Goal: Task Accomplishment & Management: Manage account settings

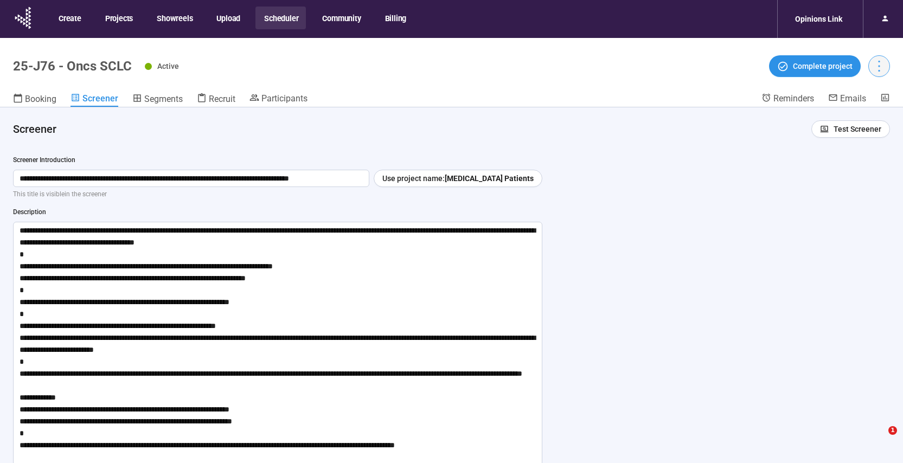
click at [873, 74] on button "button" at bounding box center [879, 66] width 22 height 22
click at [878, 71] on icon "more" at bounding box center [879, 66] width 2 height 11
click at [881, 67] on icon "more" at bounding box center [878, 66] width 15 height 15
click at [845, 93] on span "Project details" at bounding box center [857, 90] width 48 height 12
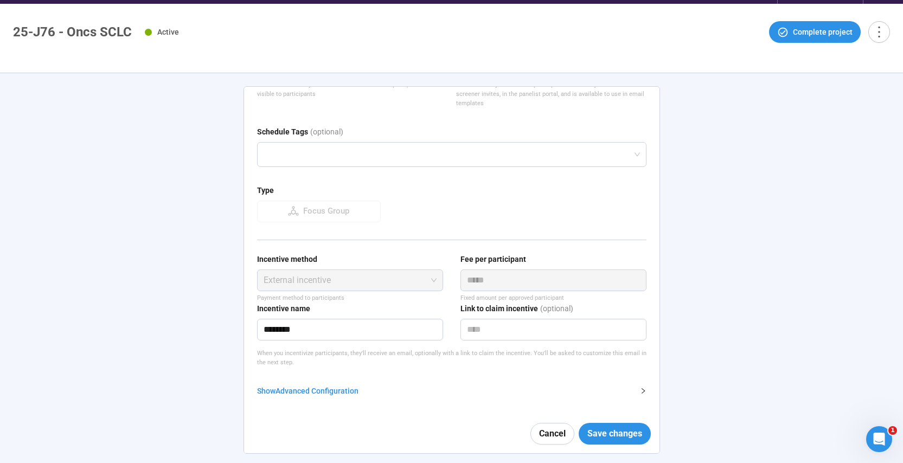
scroll to position [38, 0]
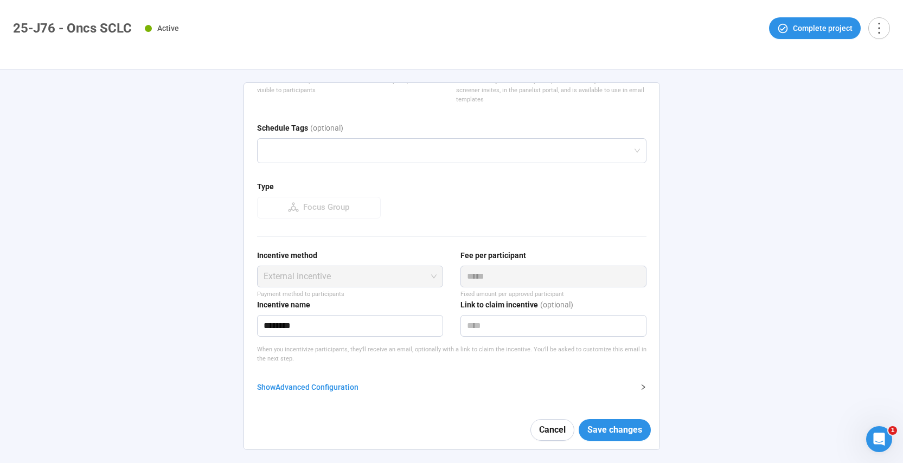
click at [318, 388] on div "Show Advanced Configuration" at bounding box center [445, 387] width 376 height 12
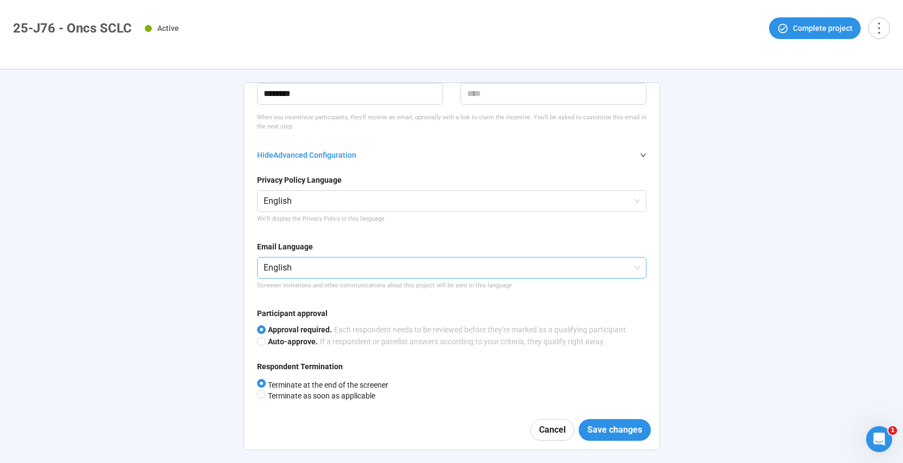
scroll to position [371, 0]
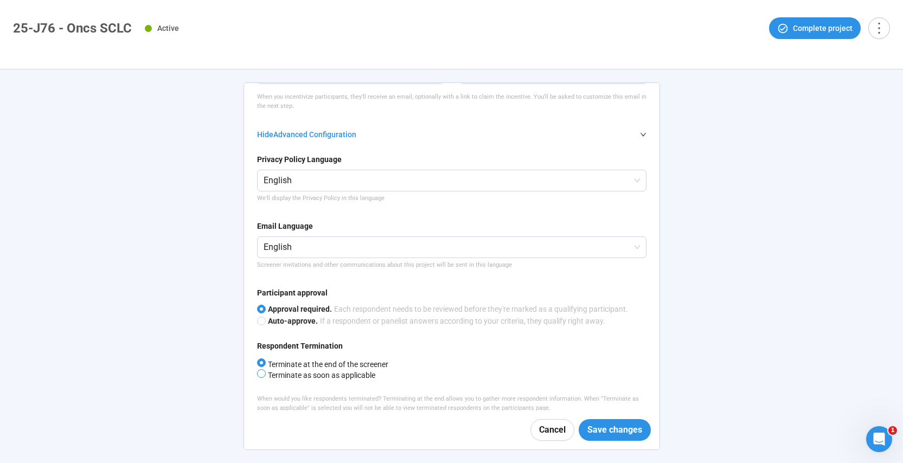
click at [330, 376] on span "Terminate as soon as applicable" at bounding box center [321, 375] width 110 height 9
click at [610, 432] on span "Save changes" at bounding box center [614, 430] width 55 height 14
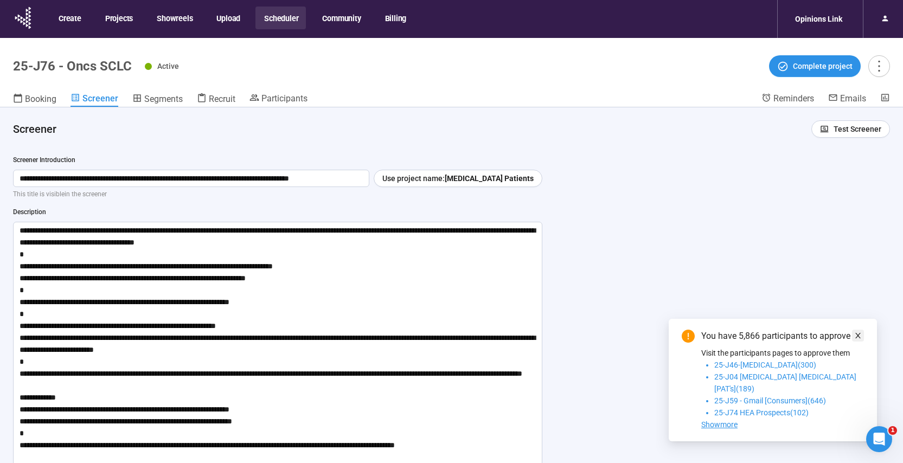
click at [861, 339] on icon "close" at bounding box center [858, 336] width 8 height 8
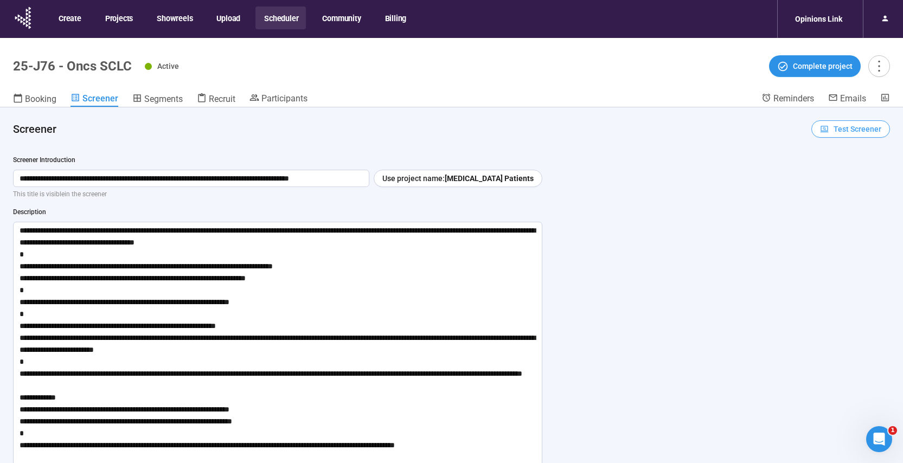
click at [821, 125] on icon "button" at bounding box center [824, 129] width 9 height 9
click at [820, 186] on link "Test screener" at bounding box center [835, 185] width 44 height 9
click at [856, 128] on span "Test Screener" at bounding box center [857, 129] width 48 height 12
click at [848, 184] on link "Test screener" at bounding box center [835, 185] width 44 height 9
click at [849, 135] on button "Test Screener" at bounding box center [850, 128] width 79 height 17
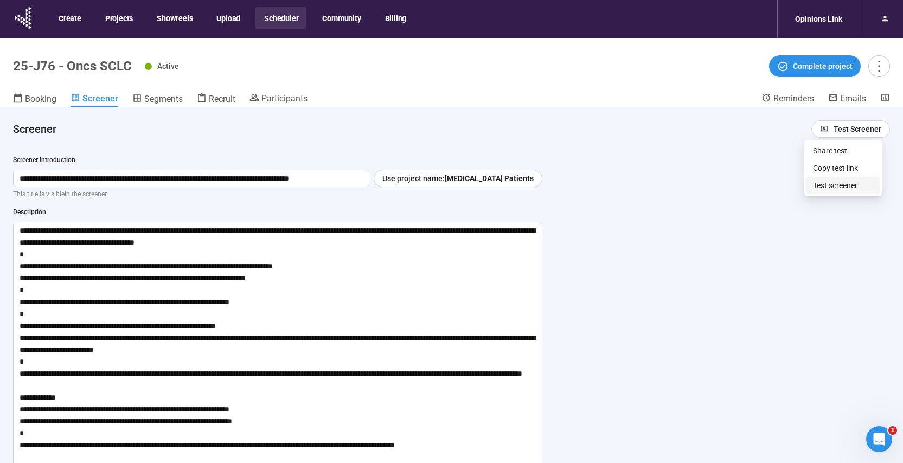
click at [844, 188] on link "Test screener" at bounding box center [835, 185] width 44 height 9
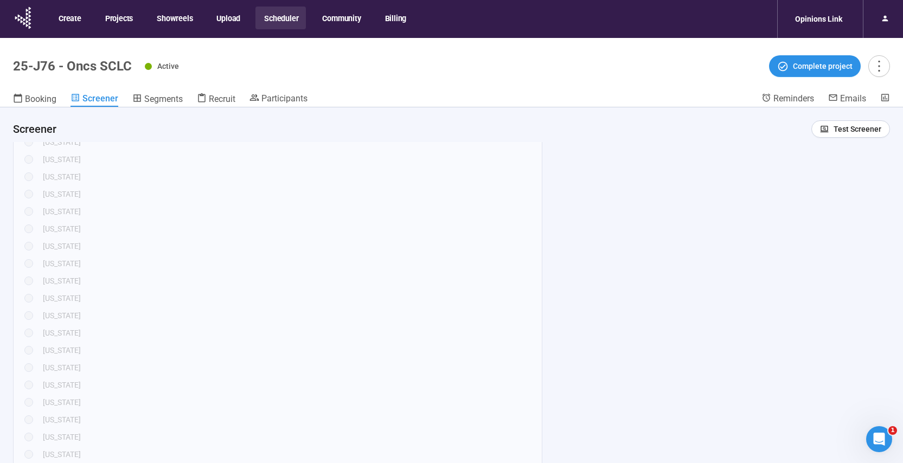
scroll to position [886, 0]
click at [321, 276] on div "In which state do you currently live? [US_STATE] [US_STATE] [US_STATE] [US_STAT…" at bounding box center [277, 465] width 506 height 897
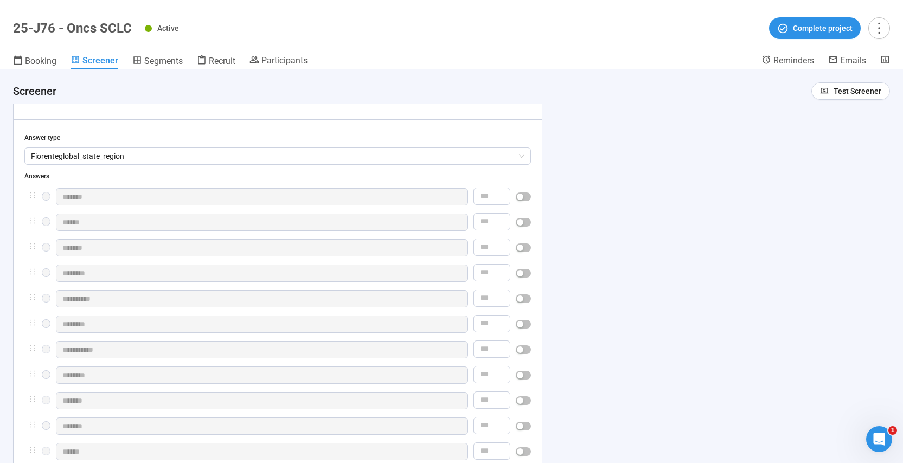
scroll to position [538, 0]
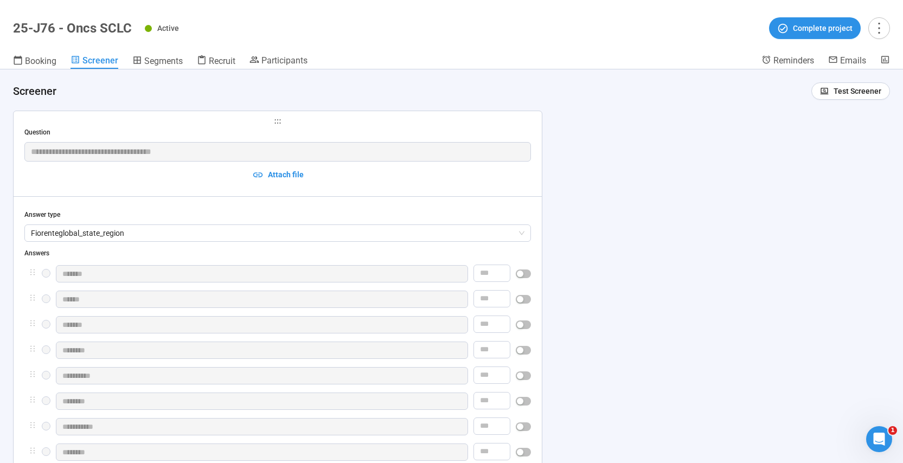
click at [361, 130] on div "Question" at bounding box center [277, 132] width 506 height 10
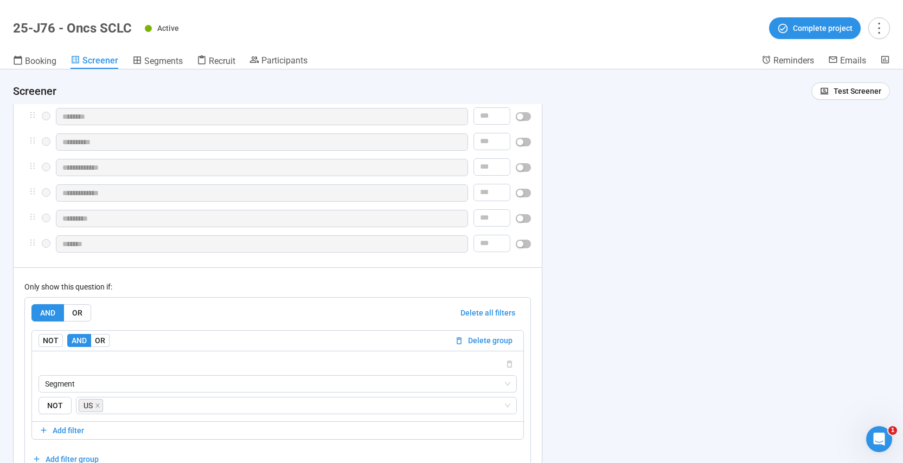
scroll to position [1945, 0]
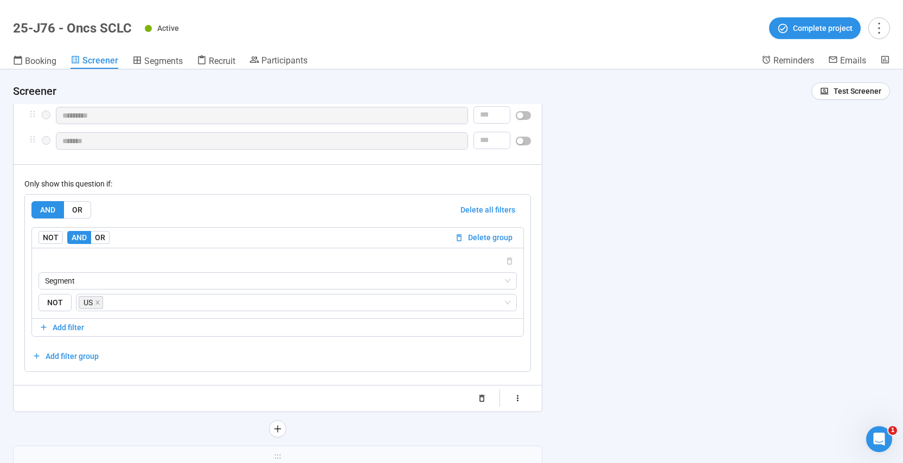
click at [518, 403] on icon "button" at bounding box center [517, 398] width 9 height 9
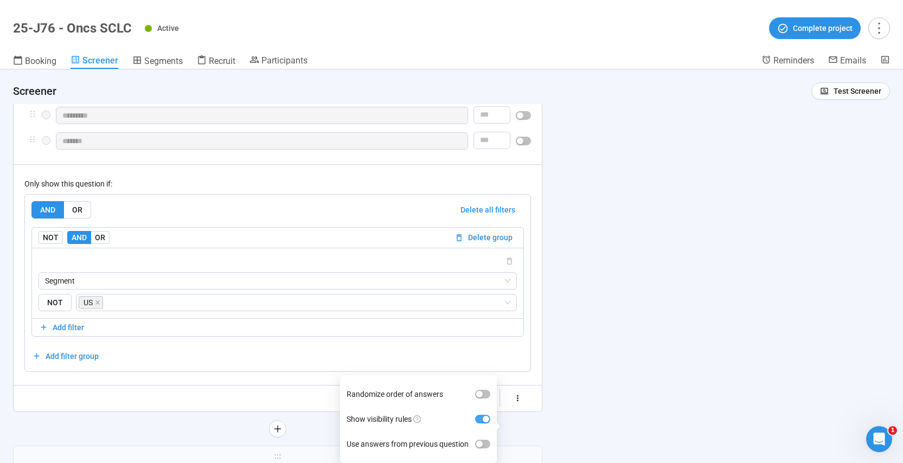
click at [483, 417] on div "button" at bounding box center [486, 419] width 7 height 7
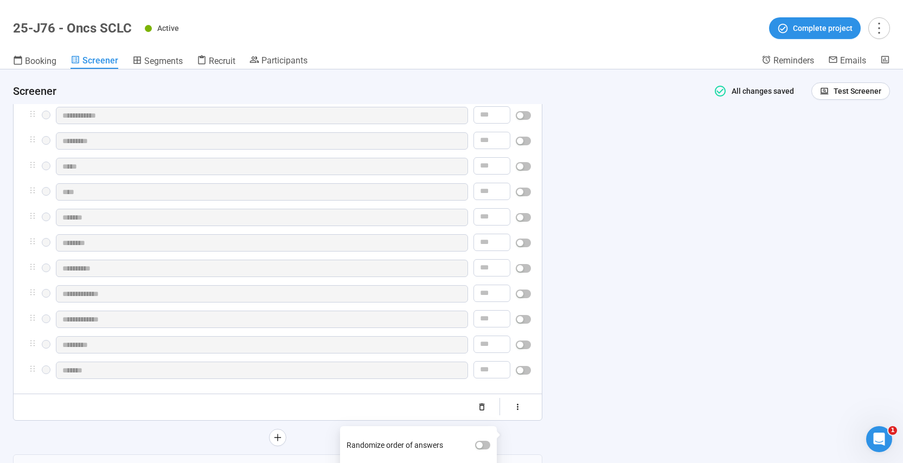
scroll to position [2139, 0]
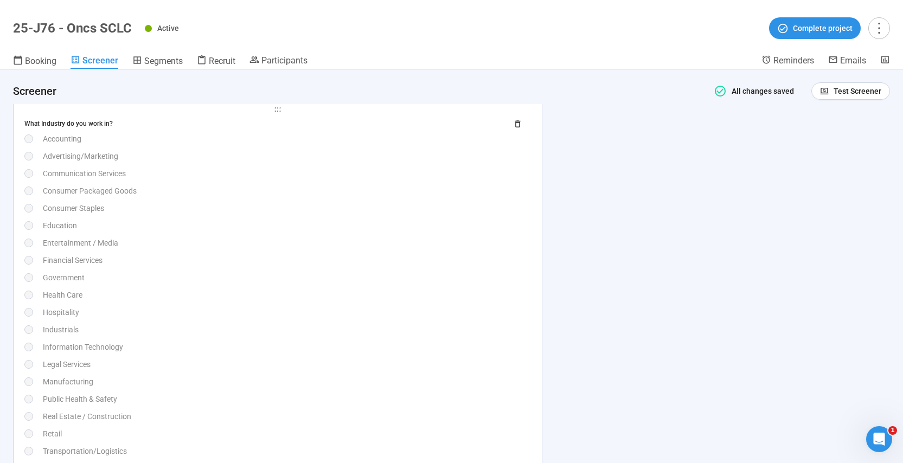
click at [256, 279] on div "What Industry do you work in? Accounting Advertising/Marketing Communication Se…" at bounding box center [277, 312] width 506 height 394
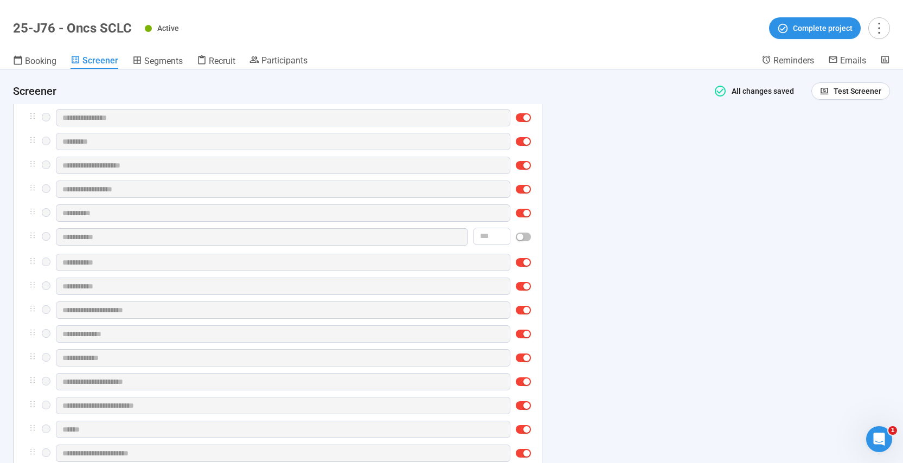
scroll to position [2304, 0]
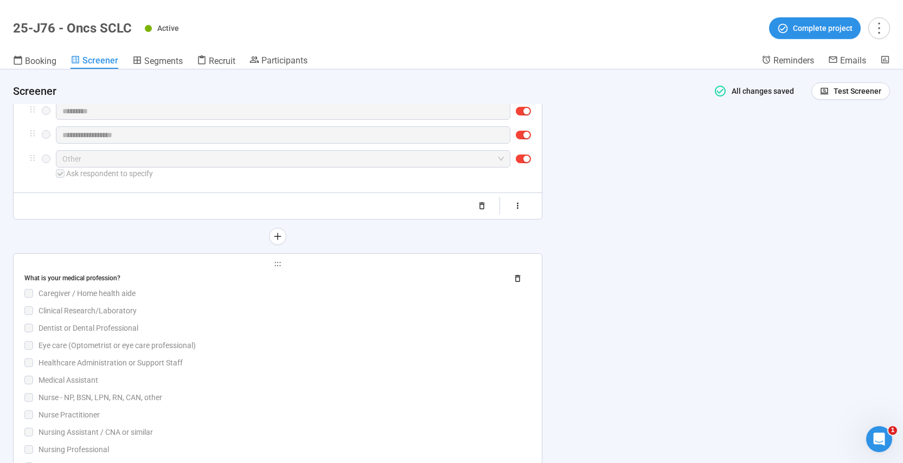
click at [282, 280] on div "What is your medical profession?" at bounding box center [261, 278] width 474 height 10
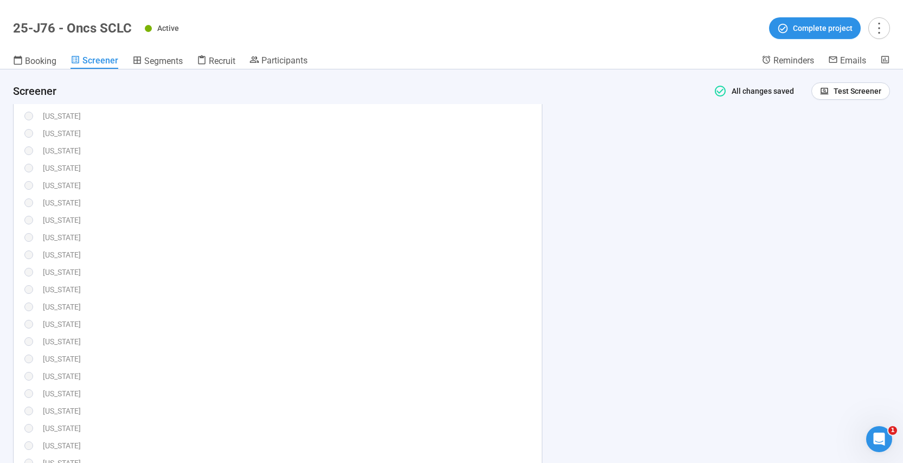
scroll to position [590, 0]
click at [426, 258] on div "[US_STATE]" at bounding box center [287, 255] width 488 height 12
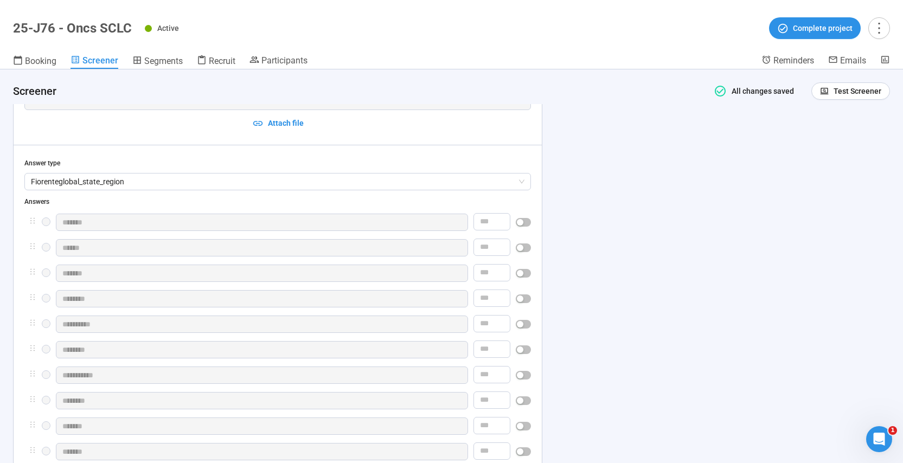
scroll to position [580, 0]
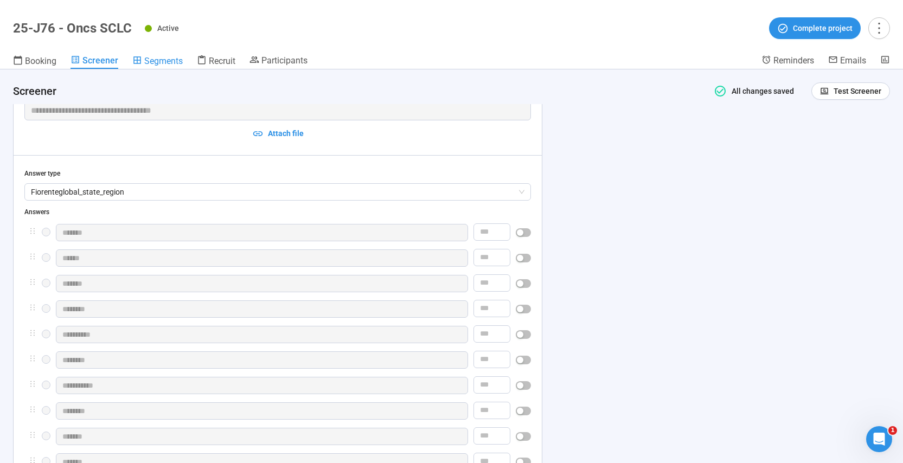
click at [170, 60] on span "Segments" at bounding box center [163, 61] width 38 height 10
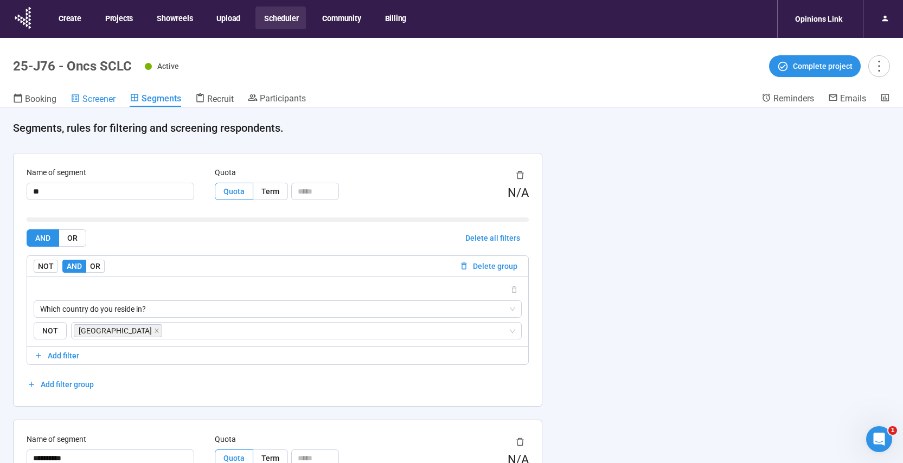
click at [93, 100] on span "Screener" at bounding box center [98, 99] width 33 height 10
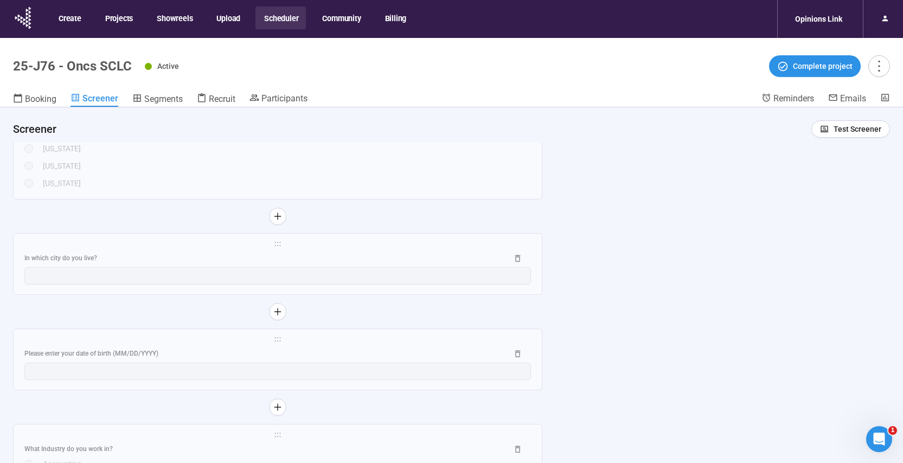
scroll to position [1615, 0]
click at [200, 250] on div "In which city do you live?" at bounding box center [277, 255] width 506 height 17
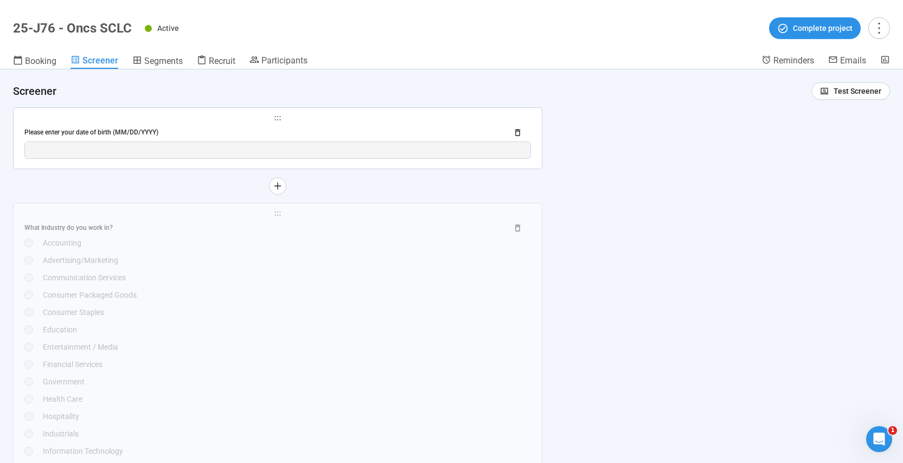
scroll to position [1994, 0]
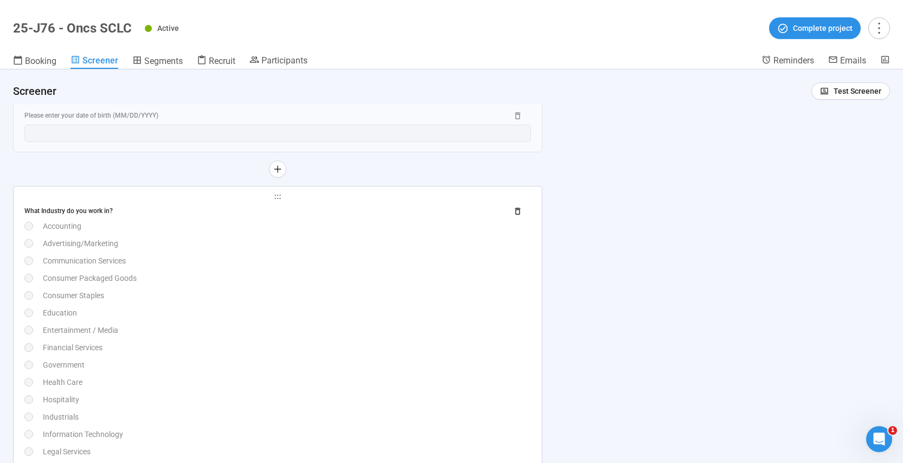
click at [193, 232] on div "What Industry do you work in? Accounting Advertising/Marketing Communication Se…" at bounding box center [277, 400] width 506 height 394
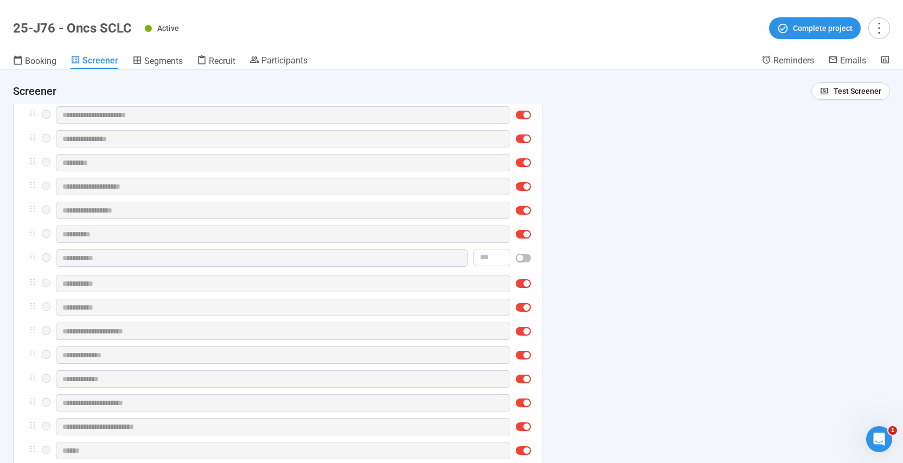
scroll to position [2204, 0]
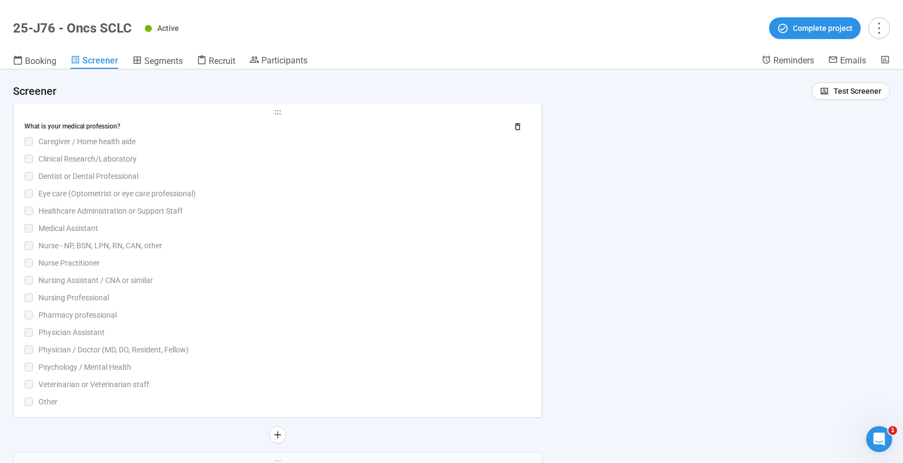
scroll to position [2465, 0]
